Goal: Task Accomplishment & Management: Manage account settings

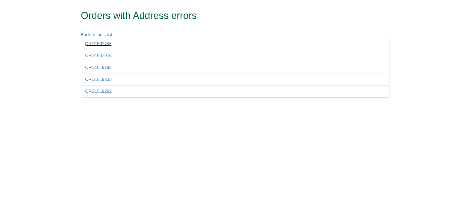
click at [91, 44] on link "ORD1501758" at bounding box center [98, 43] width 26 height 5
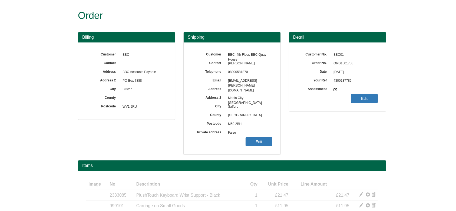
click at [337, 62] on span "ORD1501758" at bounding box center [354, 63] width 47 height 9
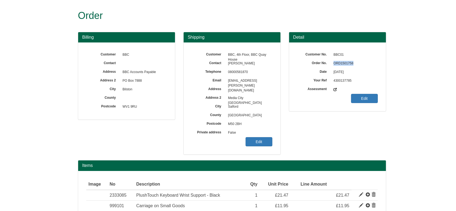
click at [337, 62] on span "ORD1501758" at bounding box center [354, 63] width 47 height 9
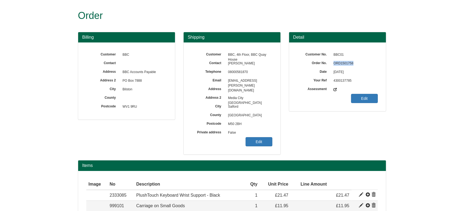
copy span "ORD1501758"
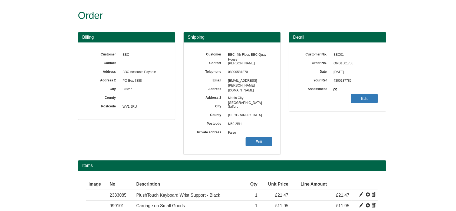
click at [250, 137] on span "False" at bounding box center [248, 132] width 47 height 9
click at [251, 137] on link "Edit" at bounding box center [259, 141] width 27 height 9
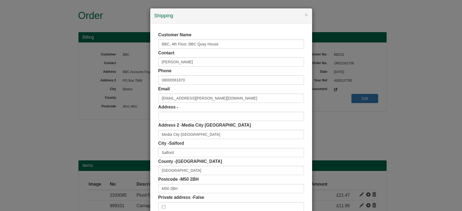
click at [202, 183] on div "Postcode - M50 2BH M50 2BH" at bounding box center [230, 184] width 145 height 17
click at [201, 185] on input "M50 2BH" at bounding box center [230, 188] width 145 height 9
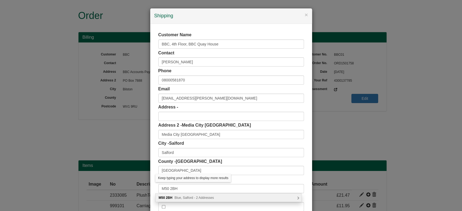
click at [209, 196] on span "Blue, Salford - 2 Addresses" at bounding box center [193, 198] width 39 height 4
type input "M50 2BH"
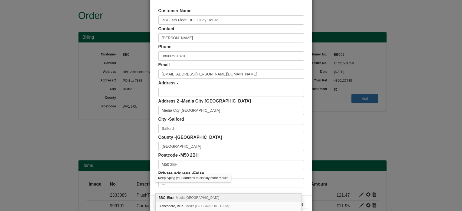
scroll to position [34, 0]
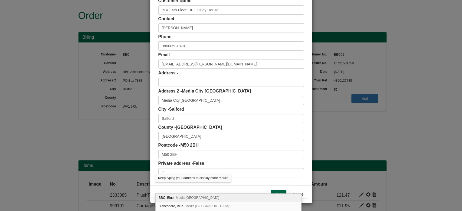
click at [199, 195] on div "BBC, Blue Media City UK, Salford, M50 2BH" at bounding box center [227, 198] width 145 height 8
type input "BBC"
type input "Blue, Media City UK"
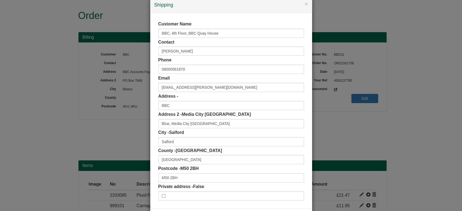
scroll to position [0, 0]
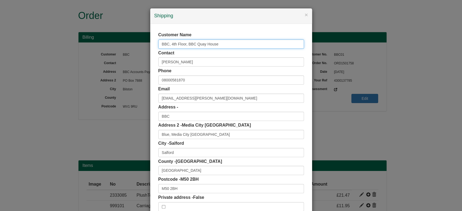
drag, startPoint x: 228, startPoint y: 44, endPoint x: 123, endPoint y: 47, distance: 105.2
click at [123, 47] on div "× Shipping Customer Name BBC, 4th Floor, BBC Quay House Contact Kezia Daniel Ph…" at bounding box center [231, 105] width 462 height 211
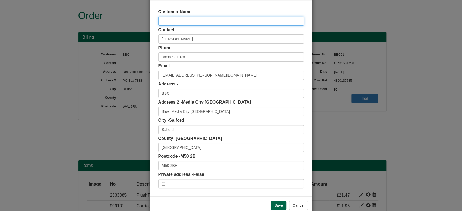
scroll to position [34, 0]
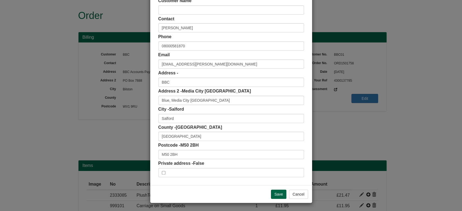
click at [267, 190] on div "Save Cancel" at bounding box center [231, 194] width 162 height 18
click at [275, 192] on input "Save" at bounding box center [279, 194] width 16 height 9
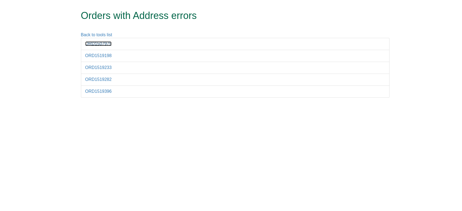
click at [101, 44] on link "ORD1507975" at bounding box center [98, 43] width 26 height 5
click at [107, 54] on link "ORD1519198" at bounding box center [98, 55] width 26 height 5
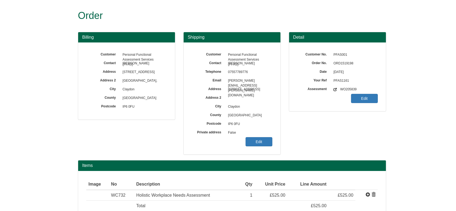
click at [342, 59] on span "ORD1519198" at bounding box center [354, 63] width 47 height 9
copy span "ORD1519198"
click at [249, 138] on link "Edit" at bounding box center [259, 141] width 27 height 9
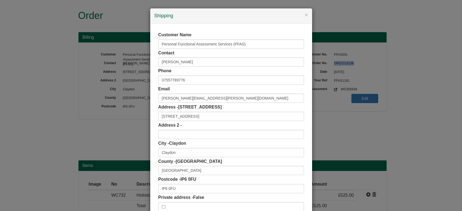
scroll to position [34, 0]
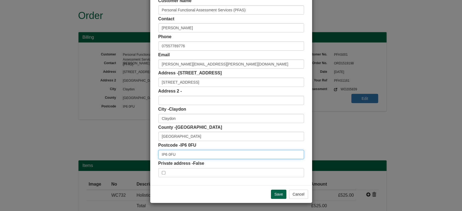
drag, startPoint x: 161, startPoint y: 152, endPoint x: 121, endPoint y: 146, distance: 40.7
click at [117, 151] on div "× Shipping Customer Name Personal Functional Assessment Services (PFAS) Contact…" at bounding box center [231, 105] width 462 height 211
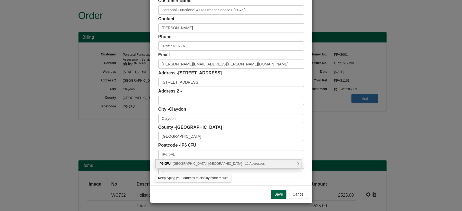
click at [190, 165] on div "IP6 0FU Exchange Place, Ipswich - 11 Addresses" at bounding box center [227, 164] width 145 height 8
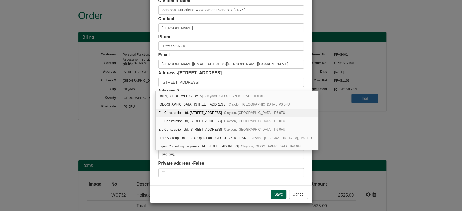
scroll to position [24, 0]
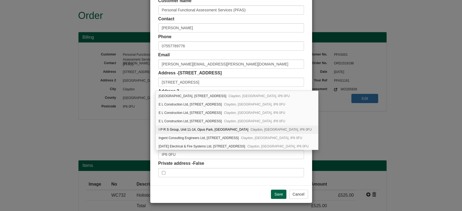
click at [225, 128] on div "I P R S Group, Unit 11-14, Opus Park, Exchange Place Claydon, Ipswich, IP6 0FU" at bounding box center [236, 129] width 162 height 8
type input "I P R S Group"
type input "Unit 11-14, Opus Park, Exchange Place, Claydon"
type input "Ipswich"
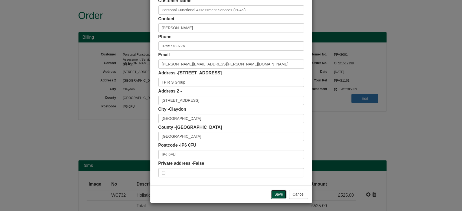
click at [273, 191] on input "Save" at bounding box center [279, 194] width 16 height 9
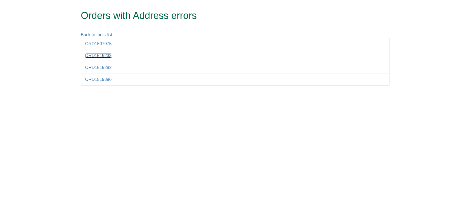
click at [101, 54] on link "ORD1519233" at bounding box center [98, 55] width 26 height 5
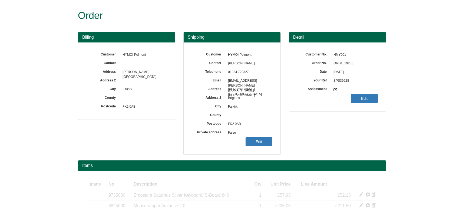
click at [345, 65] on span "ORD1519233" at bounding box center [354, 63] width 47 height 9
copy span "ORD1519233"
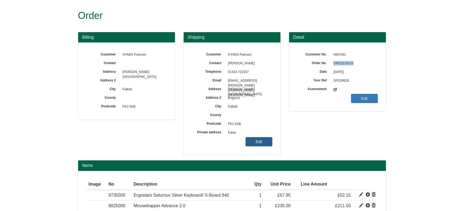
click at [259, 141] on link "Edit" at bounding box center [259, 141] width 27 height 9
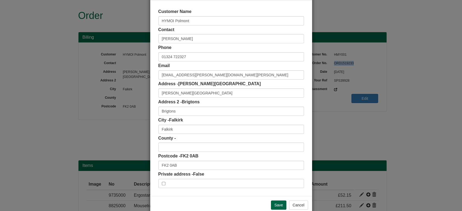
scroll to position [34, 0]
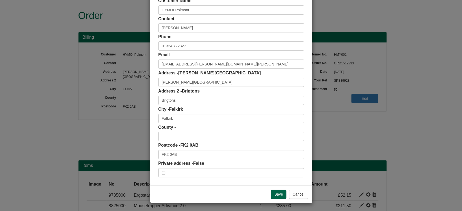
drag, startPoint x: 195, startPoint y: 160, endPoint x: 190, endPoint y: 159, distance: 5.3
click at [190, 159] on div "Customer Name HYMOI Polmont Contact Gillian Rhodes Phone 01324 722327 Email Gil…" at bounding box center [230, 87] width 145 height 179
drag, startPoint x: 183, startPoint y: 155, endPoint x: 82, endPoint y: 161, distance: 101.0
click at [82, 165] on div "× Shipping Customer Name HYMOI Polmont Contact Gillian Rhodes Phone 01324 72232…" at bounding box center [231, 105] width 462 height 211
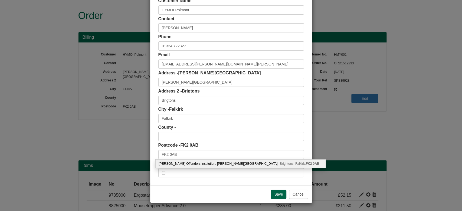
click at [170, 162] on div "H M Young Offenders Institution, Redding Road Brightons, Falkirk, FK2 0AB" at bounding box center [240, 164] width 170 height 8
type input "H M Young Offenders Institution"
type input "Redding Road, Brightons"
type input "Stirlingshire"
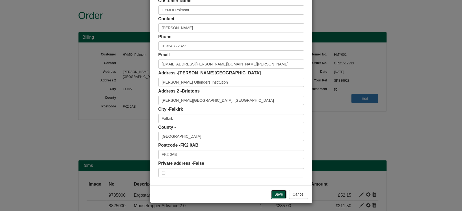
click at [278, 198] on input "Save" at bounding box center [279, 194] width 16 height 9
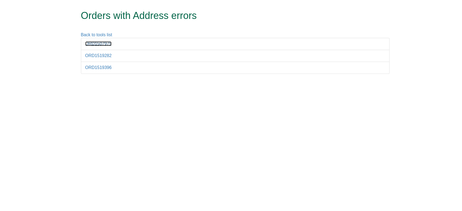
click at [95, 44] on link "ORD1507975" at bounding box center [98, 43] width 26 height 5
click at [106, 53] on link "ORD1519282" at bounding box center [98, 55] width 26 height 5
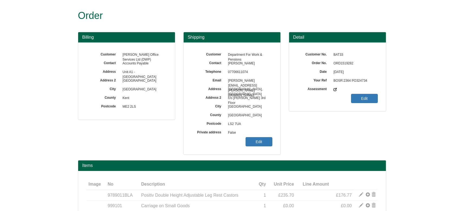
click at [340, 62] on span "ORD1519282" at bounding box center [354, 63] width 47 height 9
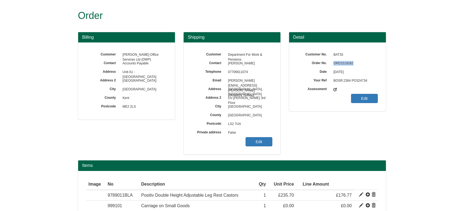
click at [340, 62] on span "ORD1519282" at bounding box center [354, 63] width 47 height 9
copy span "ORD1519282"
click at [250, 138] on link "Edit" at bounding box center [259, 141] width 27 height 9
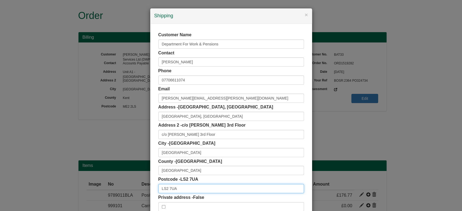
drag, startPoint x: 178, startPoint y: 189, endPoint x: 125, endPoint y: 173, distance: 55.7
click at [125, 173] on div "× Shipping Customer Name Department For Work & Pensions Contact [PERSON_NAME] P…" at bounding box center [231, 105] width 462 height 211
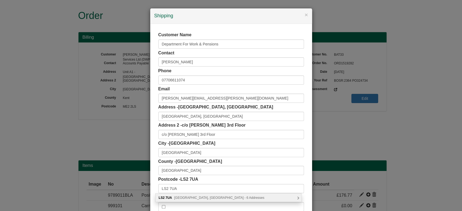
click at [183, 196] on span "[GEOGRAPHIC_DATA], [GEOGRAPHIC_DATA] - 6 Addresses" at bounding box center [219, 198] width 90 height 4
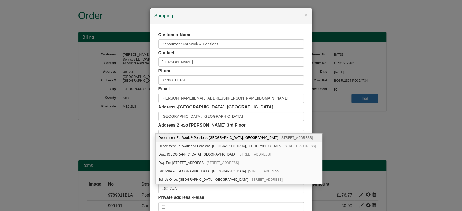
click at [197, 137] on div "Department For Work & Pensions, [STREET_ADDRESS]" at bounding box center [238, 138] width 166 height 8
type input "Department For Work & Pensions"
type input "[GEOGRAPHIC_DATA], [GEOGRAPHIC_DATA]"
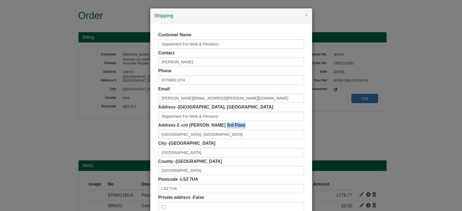
drag, startPoint x: 220, startPoint y: 123, endPoint x: 240, endPoint y: 124, distance: 20.3
click at [240, 124] on div "Address 2 - c/o Motiur Rahman 3rd Floor Quarry House, Quarry Hill" at bounding box center [230, 130] width 145 height 17
copy span "3rd Floor"
click at [192, 63] on input "Motiur Rahman" at bounding box center [230, 61] width 145 height 9
paste input "3rd Floor"
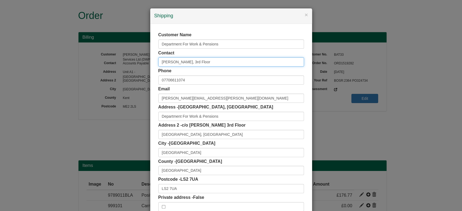
type input "[PERSON_NAME], 3rd Floor"
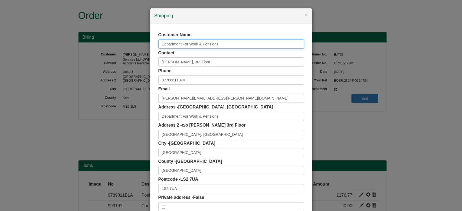
drag, startPoint x: 223, startPoint y: 40, endPoint x: 132, endPoint y: 42, distance: 90.1
click at [132, 42] on div "× Shipping Customer Name Department For Work & Pensions Contact Motiur Rahman, …" at bounding box center [231, 105] width 462 height 211
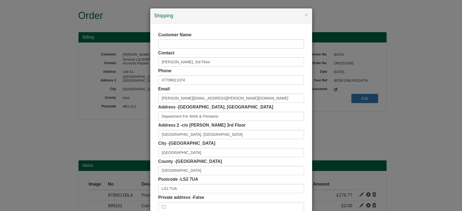
click at [162, 28] on div "Customer Name Contact Motiur Rahman, 3rd Floor Phone 07706611074 Email Motiur.R…" at bounding box center [231, 121] width 162 height 195
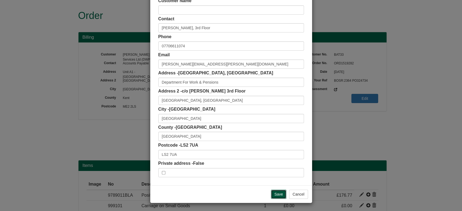
click at [277, 196] on input "Save" at bounding box center [279, 194] width 16 height 9
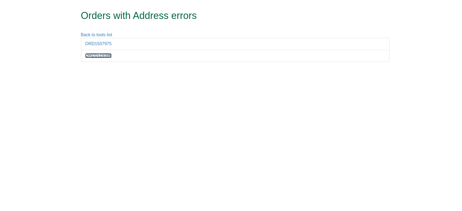
click at [102, 57] on link "ORD1519396" at bounding box center [98, 55] width 26 height 5
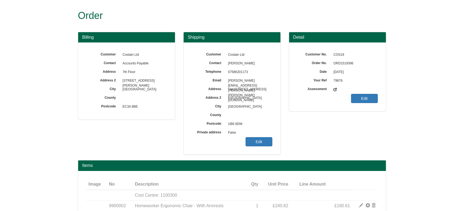
click at [348, 63] on span "ORD1519396" at bounding box center [354, 63] width 47 height 9
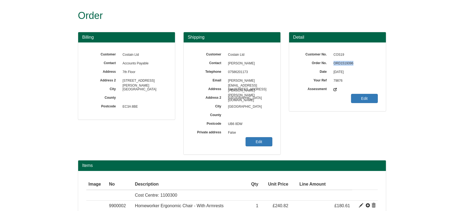
click at [348, 63] on span "ORD1519396" at bounding box center [354, 63] width 47 height 9
copy span "ORD1519396"
click at [247, 141] on link "Edit" at bounding box center [259, 141] width 27 height 9
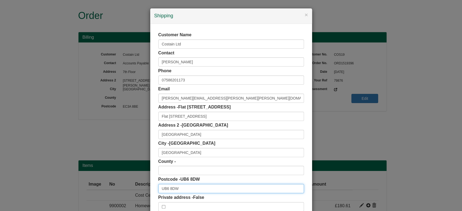
drag, startPoint x: 177, startPoint y: 188, endPoint x: 114, endPoint y: 187, distance: 63.0
click at [114, 187] on div "× Shipping Customer Name Costain Ltd Contact [PERSON_NAME] Phone [PHONE_NUMBER]…" at bounding box center [231, 105] width 462 height 211
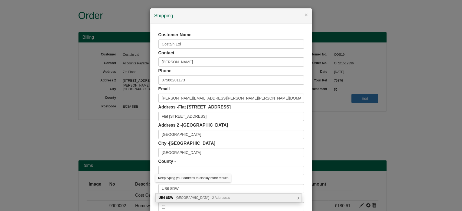
click at [214, 194] on div "UB6 8DW Western Avenue, Greenford - 2 Addresses" at bounding box center [227, 198] width 145 height 8
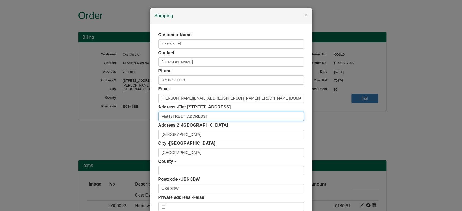
click at [204, 114] on input "Flat 1101 Wiltern Building" at bounding box center [230, 116] width 145 height 9
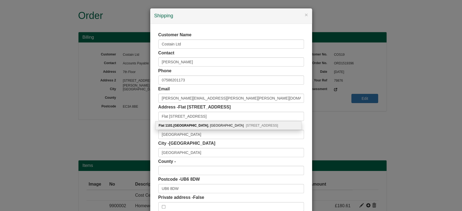
click at [205, 122] on div "Flat 1101 , Wiltern Building , Dawlish Avenue East Perivale, Greenford, UB6 8GW" at bounding box center [227, 125] width 145 height 8
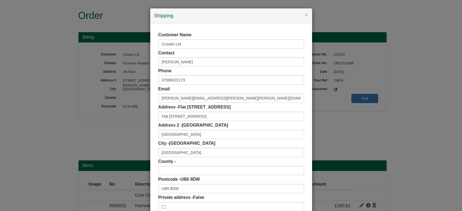
type input "Flat 1101, Wiltern Building"
type input "Dawlish Avenue East, Perivale"
type input "Greenford"
type input "UB6 8GW"
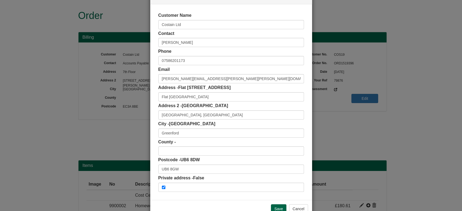
scroll to position [34, 0]
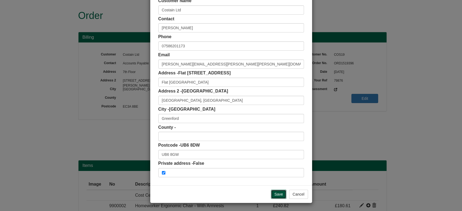
click at [281, 192] on input "Save" at bounding box center [279, 194] width 16 height 9
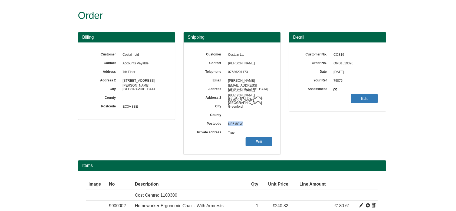
drag, startPoint x: 244, startPoint y: 124, endPoint x: 225, endPoint y: 128, distance: 19.5
click at [225, 128] on span "UB6 8GW" at bounding box center [248, 124] width 47 height 9
copy span "UB6 8GW"
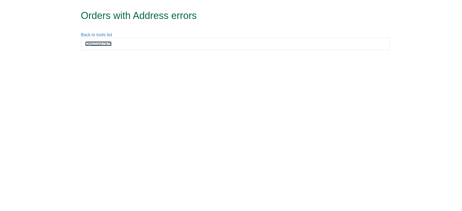
drag, startPoint x: 99, startPoint y: 44, endPoint x: 93, endPoint y: 44, distance: 6.5
click at [93, 44] on link "ORD1507975" at bounding box center [98, 43] width 26 height 5
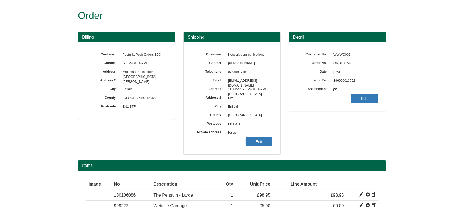
click at [338, 63] on span "ORD1507975" at bounding box center [354, 63] width 47 height 9
copy span "ORD1507975"
